Goal: Check status: Check status

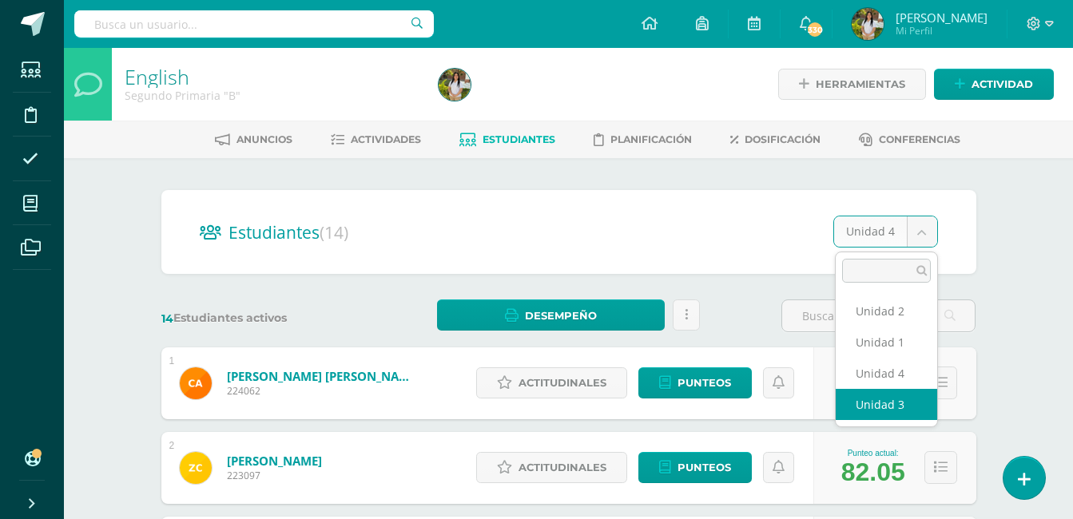
select select "/dashboard/teacher/section/3087/students/?unit=176995"
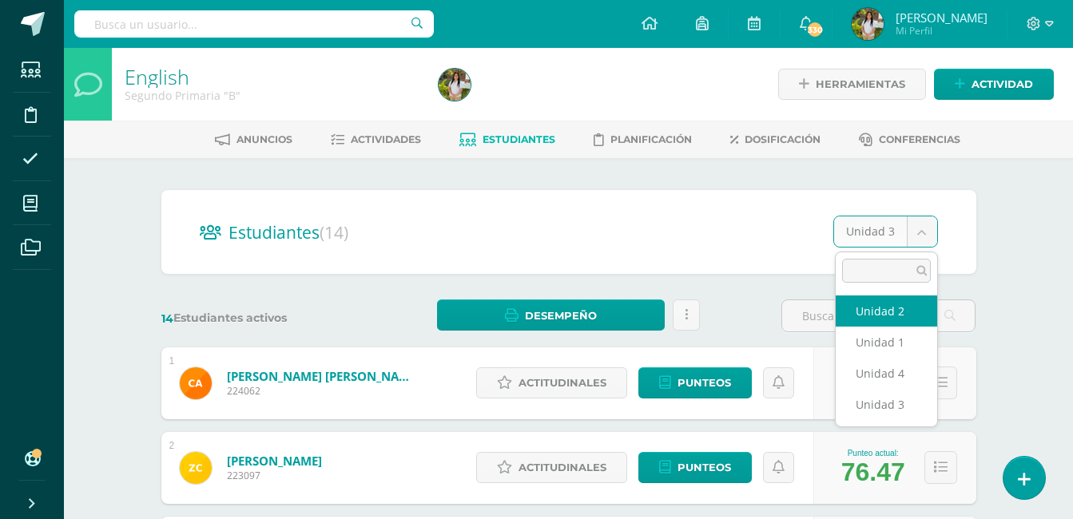
select select "/dashboard/teacher/section/3087/students/?unit=176994"
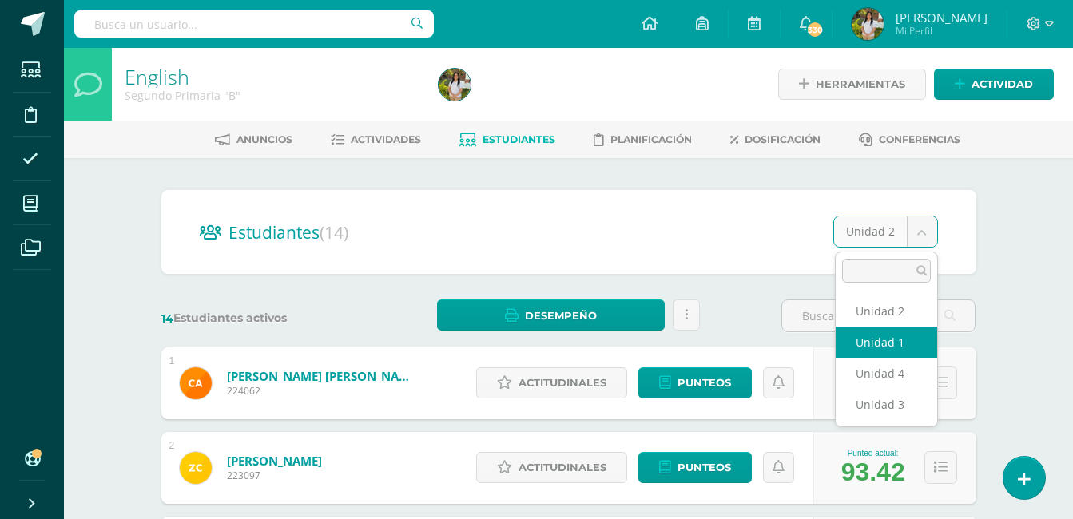
select select "/dashboard/teacher/section/3087/students/?unit=176991"
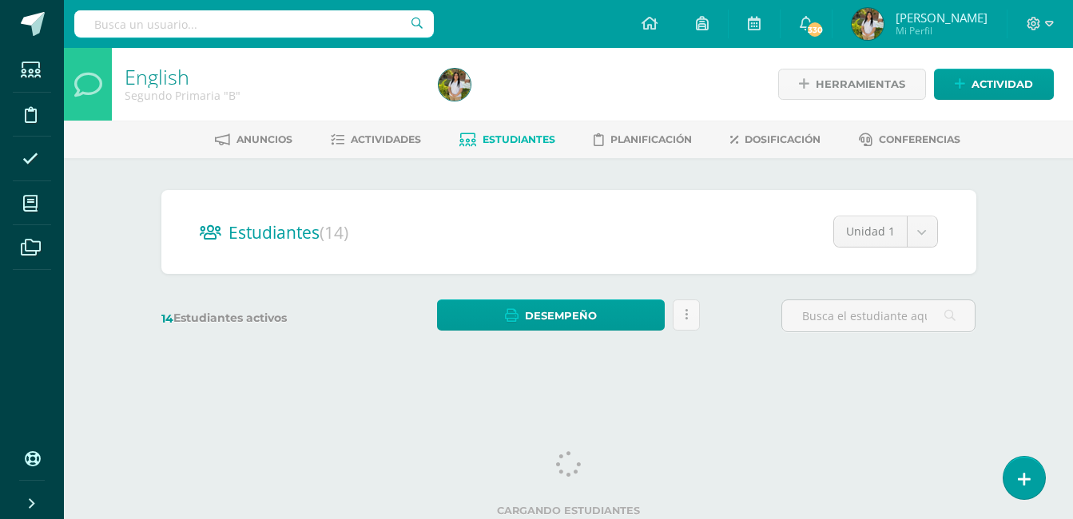
click at [1014, 245] on div "English Segundo Primaria "B" Herramientas Detalle de asistencias Actividad Anun…" at bounding box center [568, 213] width 1009 height 331
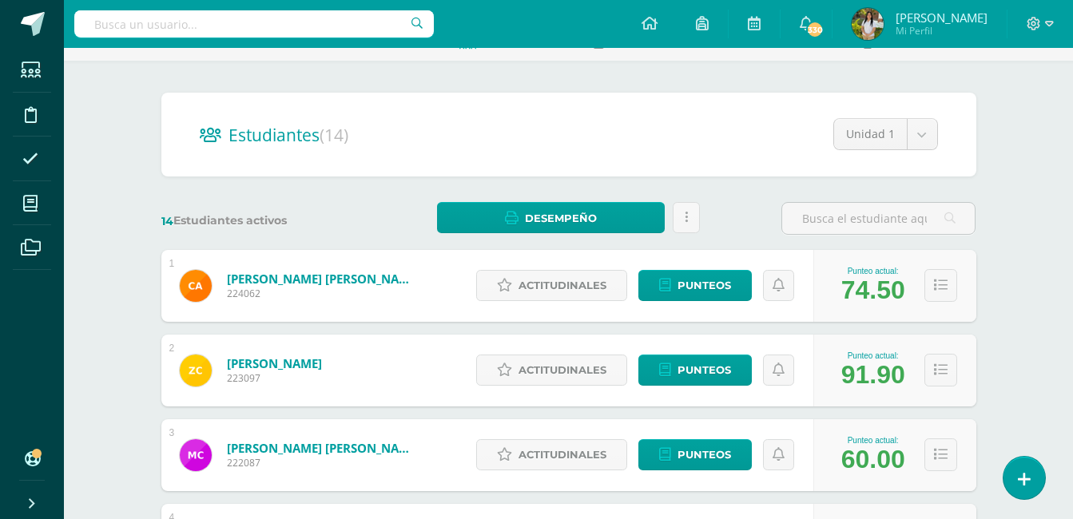
scroll to position [96, 0]
